Goal: Find specific page/section: Find specific page/section

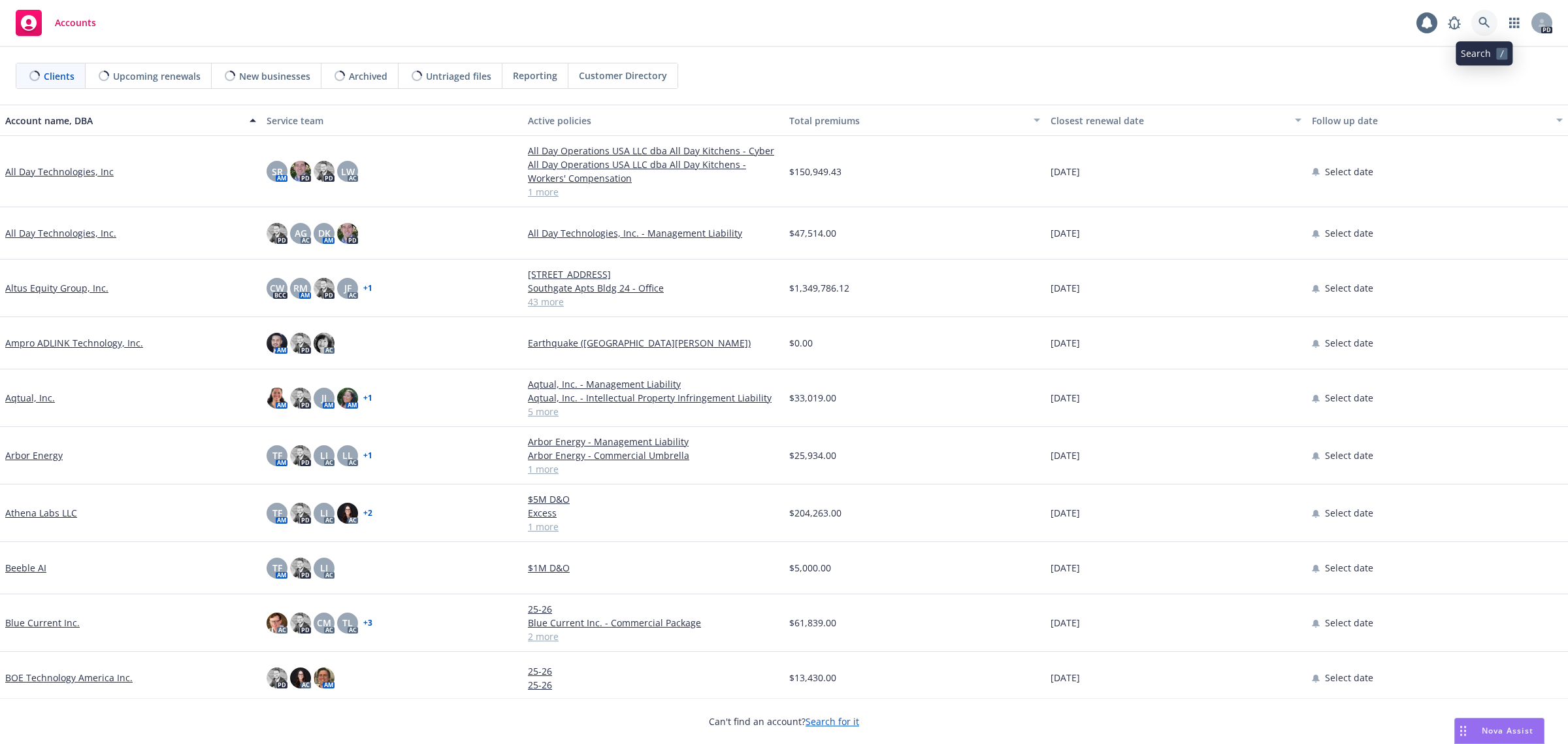
click at [1484, 24] on icon at bounding box center [1484, 22] width 11 height 11
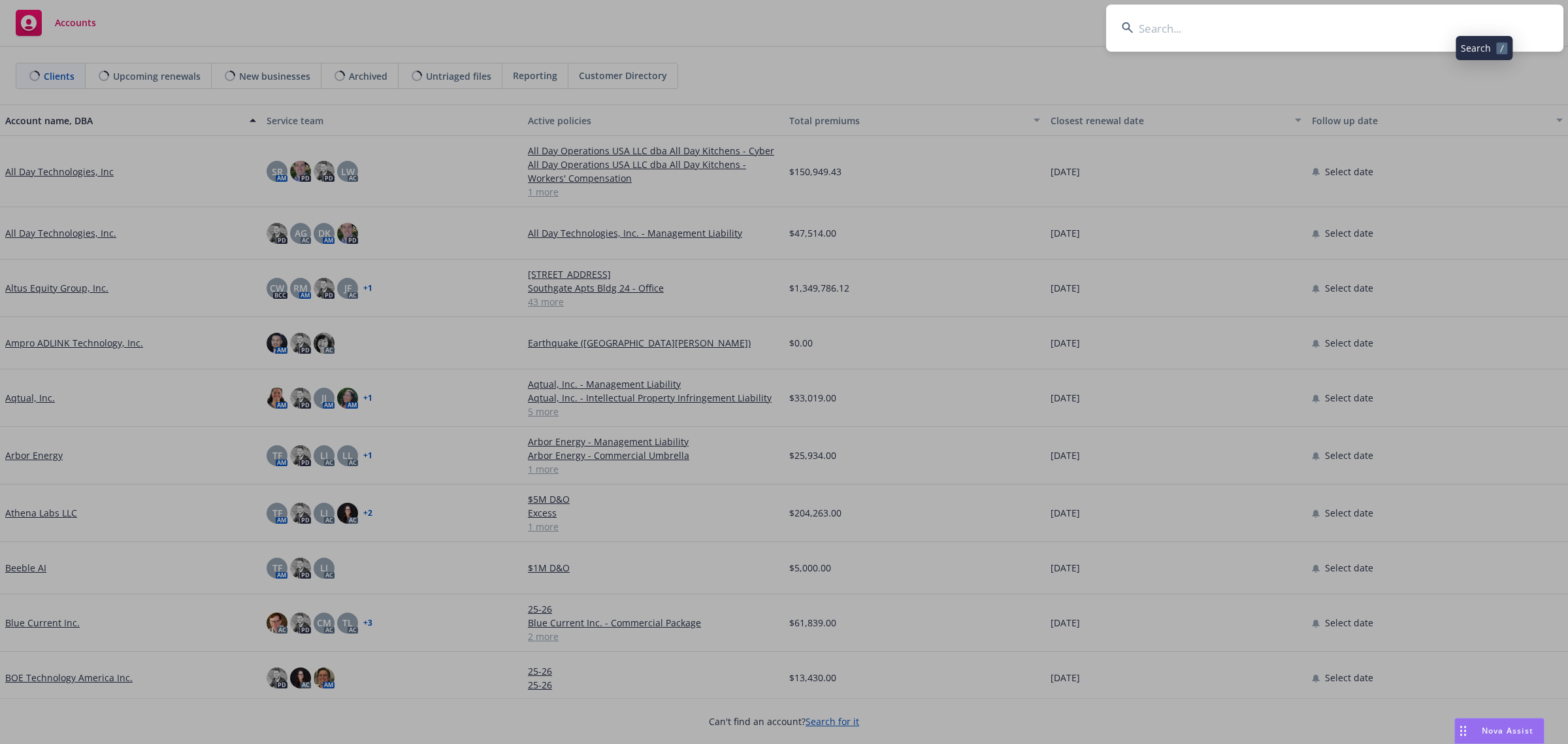
click at [1357, 31] on input at bounding box center [1335, 28] width 457 height 47
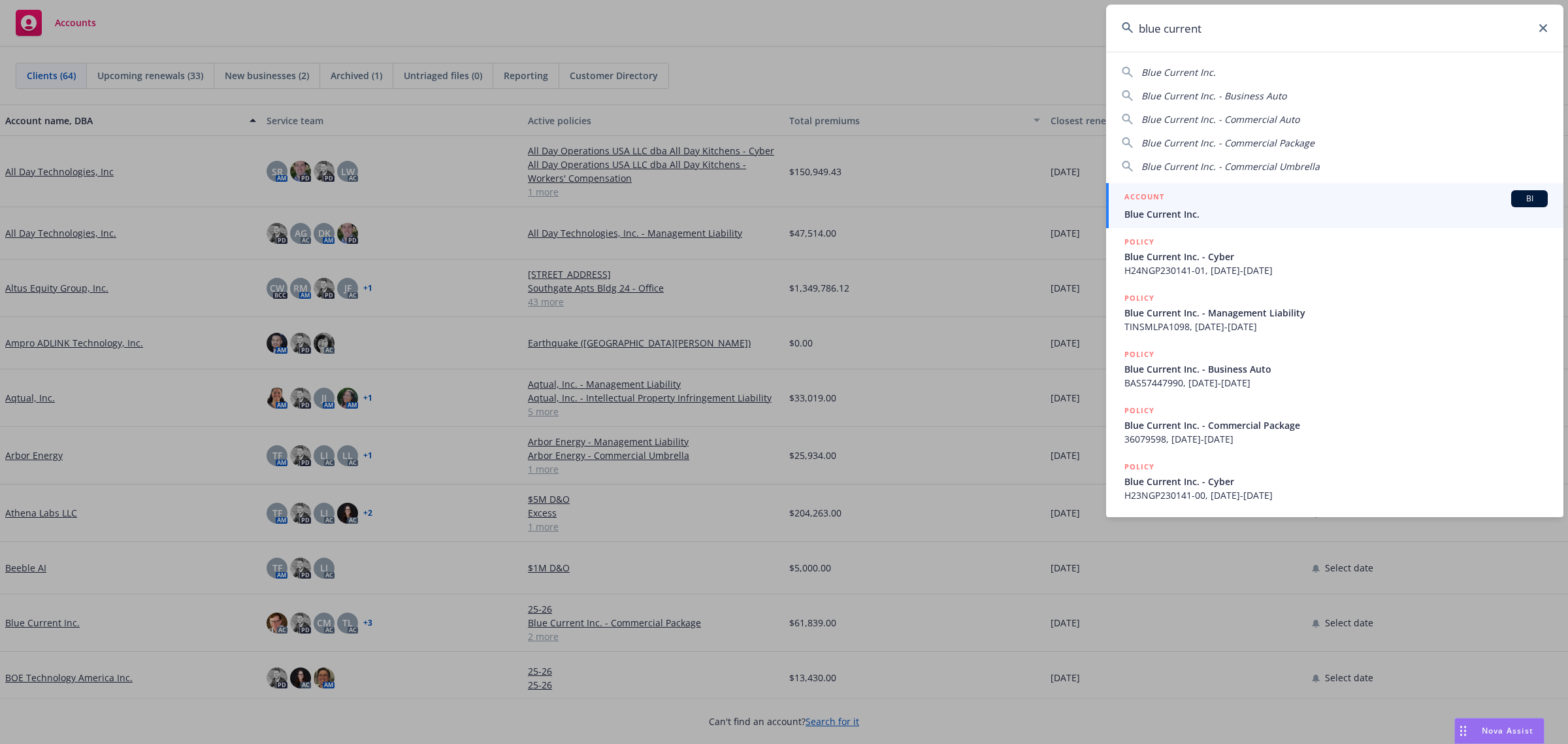
click at [1174, 72] on span "Blue Current Inc." at bounding box center [1179, 72] width 75 height 12
type input "Blue Current Inc."
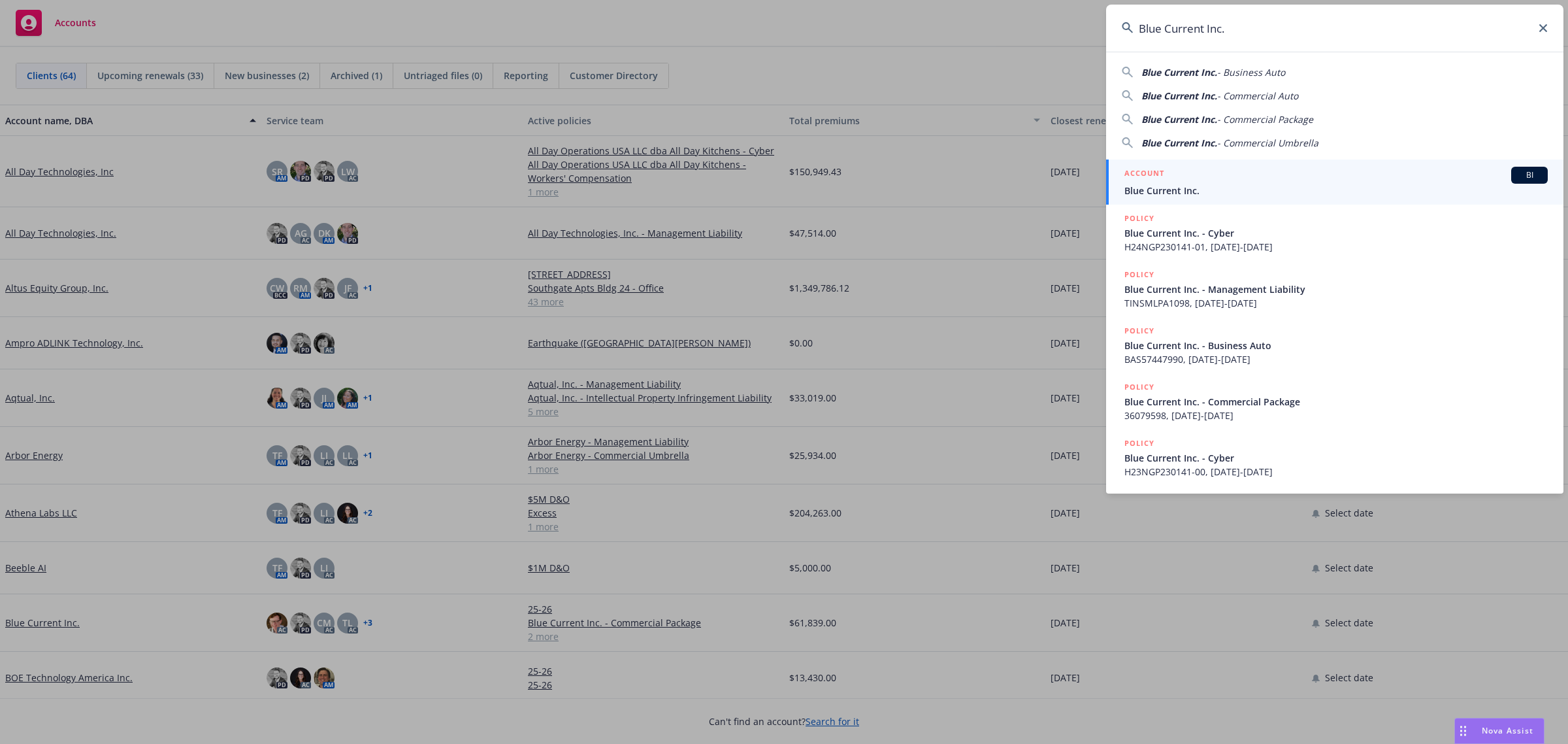
click at [1179, 186] on span "Blue Current Inc." at bounding box center [1336, 190] width 424 height 14
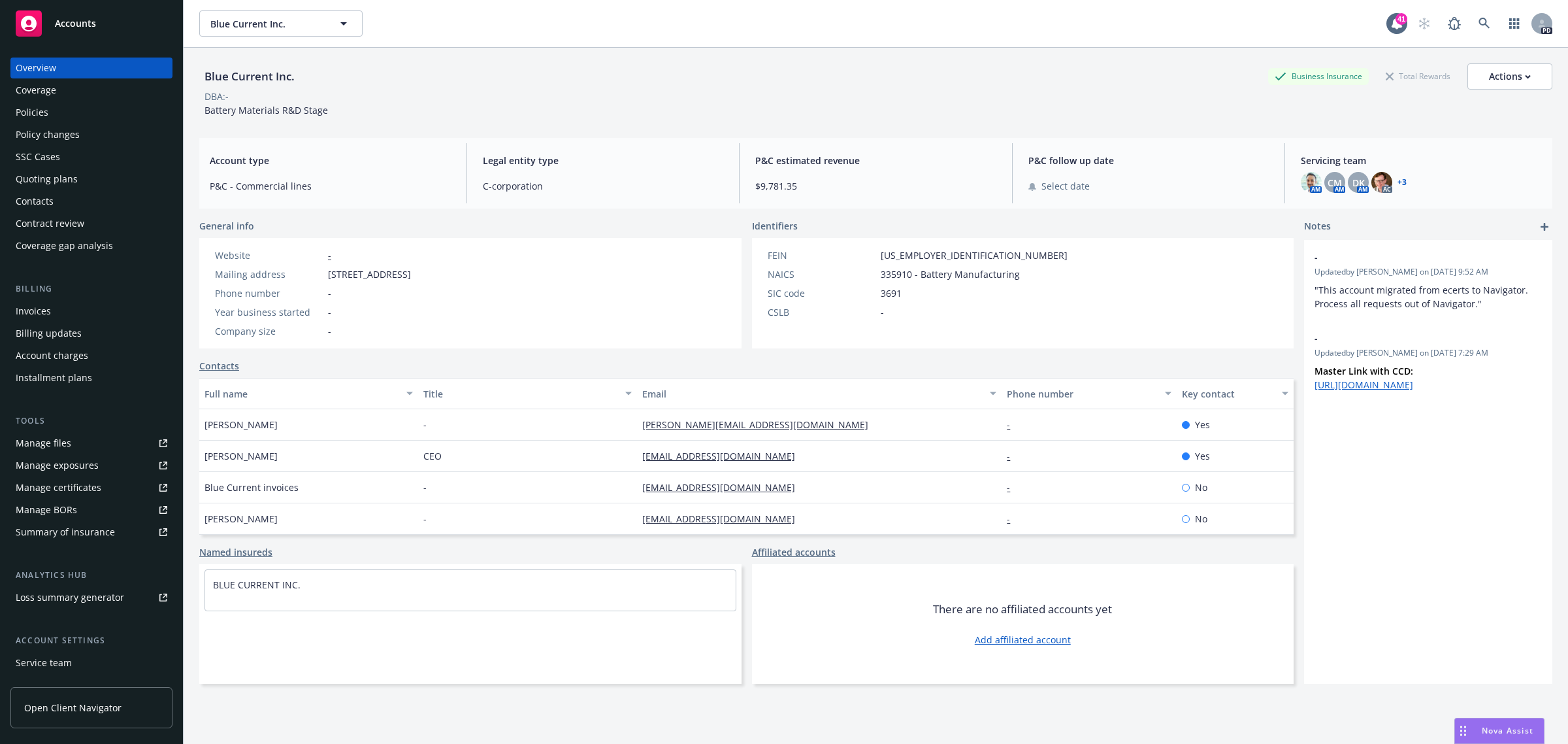
click at [35, 106] on div "Policies" at bounding box center [32, 112] width 33 height 21
